Goal: Information Seeking & Learning: Check status

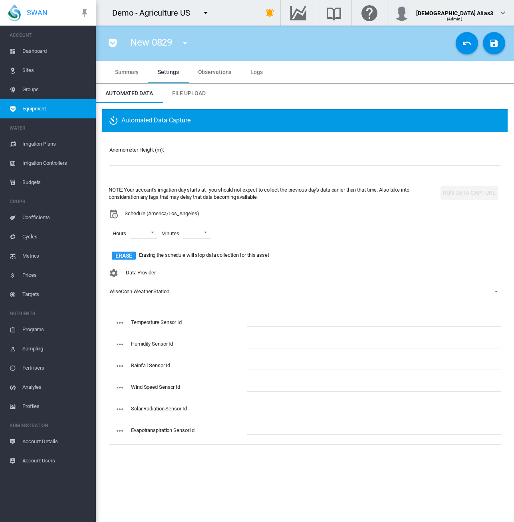
click at [44, 112] on span "Equipment" at bounding box center [55, 108] width 67 height 19
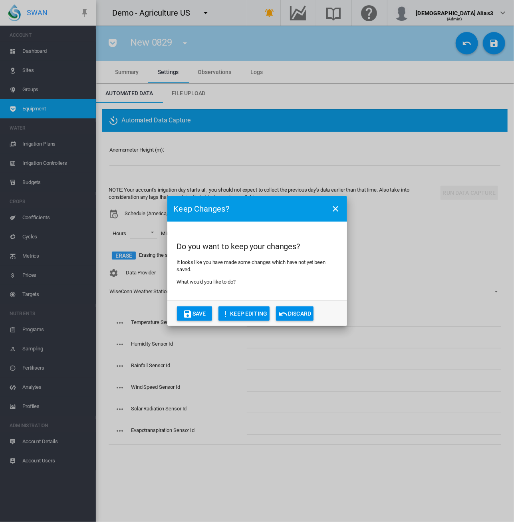
click at [304, 315] on button "Discard" at bounding box center [295, 313] width 38 height 14
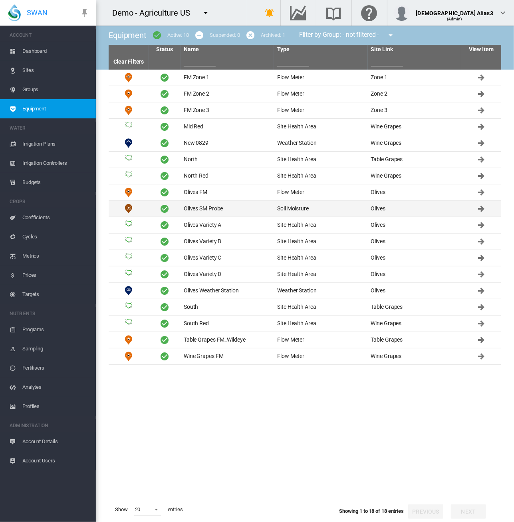
click at [253, 210] on td "Olives SM Probe" at bounding box center [228, 209] width 94 height 16
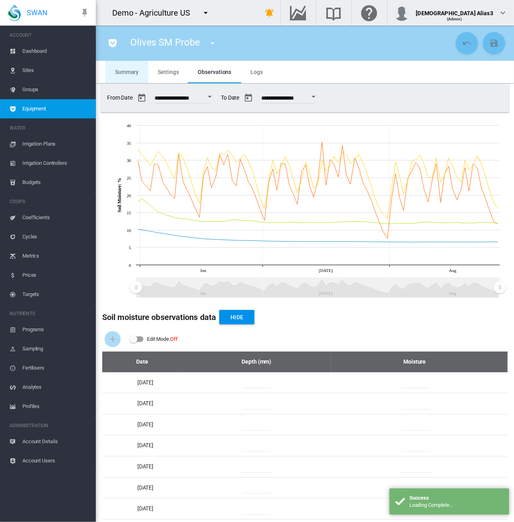
click at [126, 65] on md-tab-item "Summary" at bounding box center [127, 72] width 43 height 22
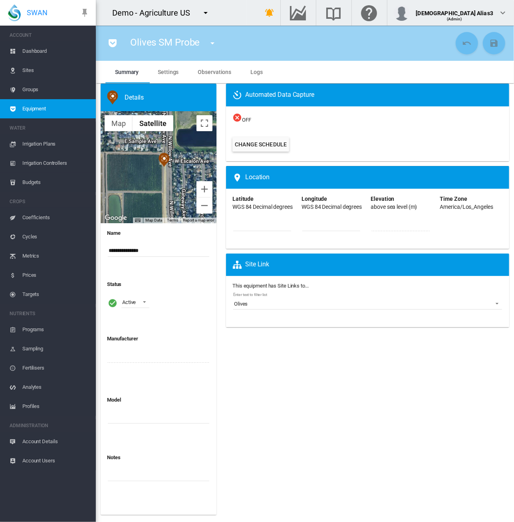
click at [48, 68] on span "Sites" at bounding box center [55, 70] width 67 height 19
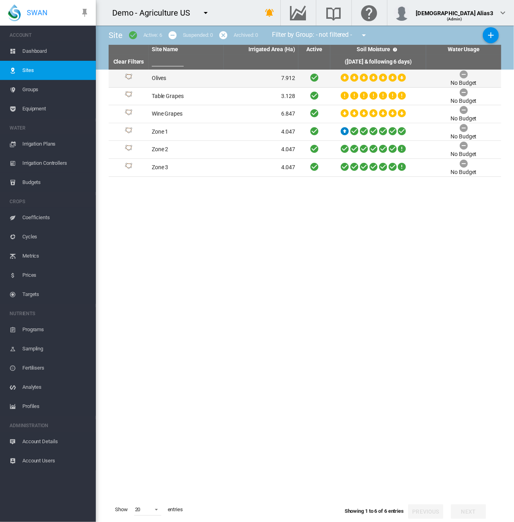
click at [191, 82] on td "Olives" at bounding box center [186, 79] width 75 height 18
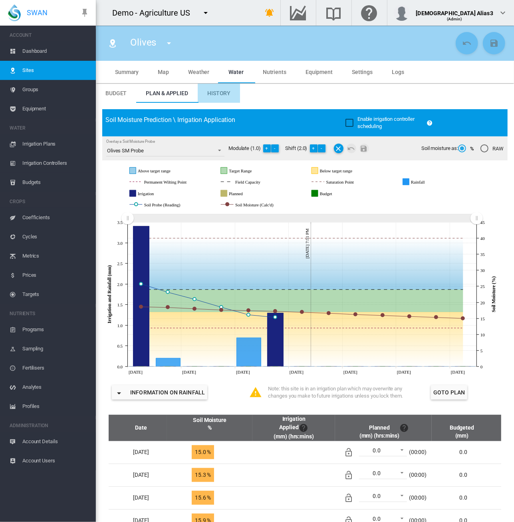
click at [221, 96] on span "History" at bounding box center [218, 93] width 23 height 6
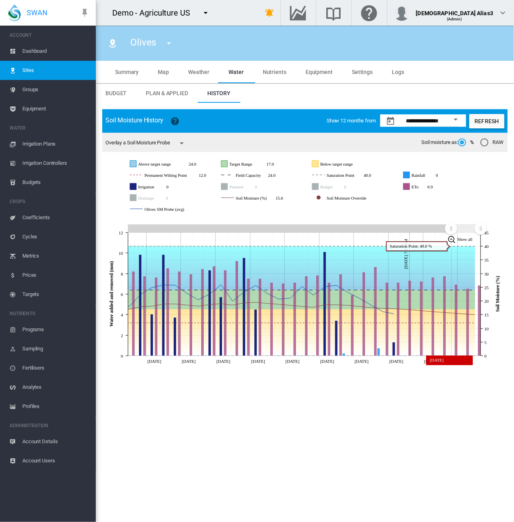
drag, startPoint x: 134, startPoint y: 229, endPoint x: 450, endPoint y: 233, distance: 315.4
click at [451, 233] on icon "JavaScript chart by amCharts [DATE] [DATE] Aug [DATE] Aug [DATE] Aug [DATE] Aug…" at bounding box center [305, 292] width 406 height 152
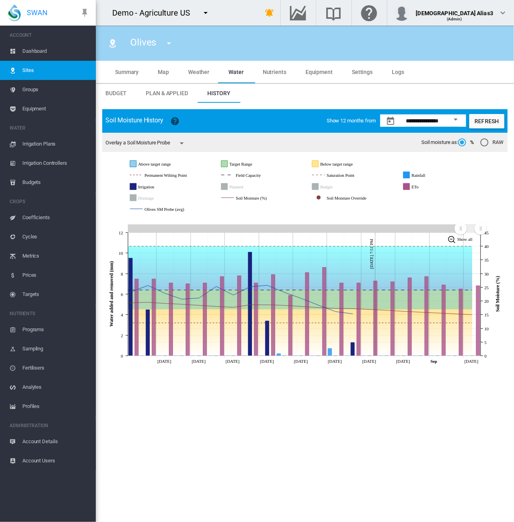
drag, startPoint x: 453, startPoint y: 227, endPoint x: 461, endPoint y: 228, distance: 8.4
click at [461, 228] on rect "Zoom chart using cursor arrows" at bounding box center [462, 229] width 10 height 8
